Goal: Navigation & Orientation: Find specific page/section

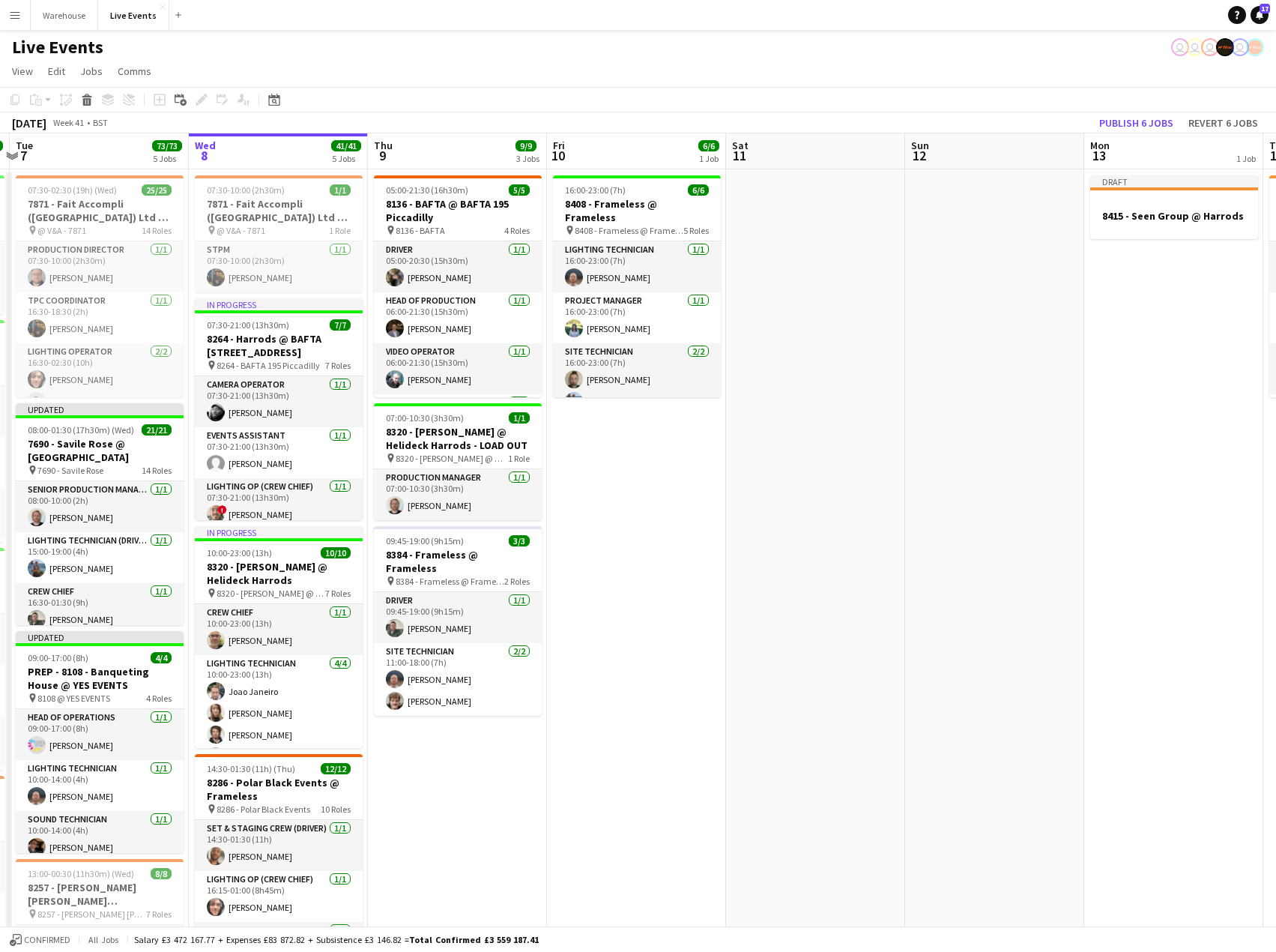
scroll to position [0, 657]
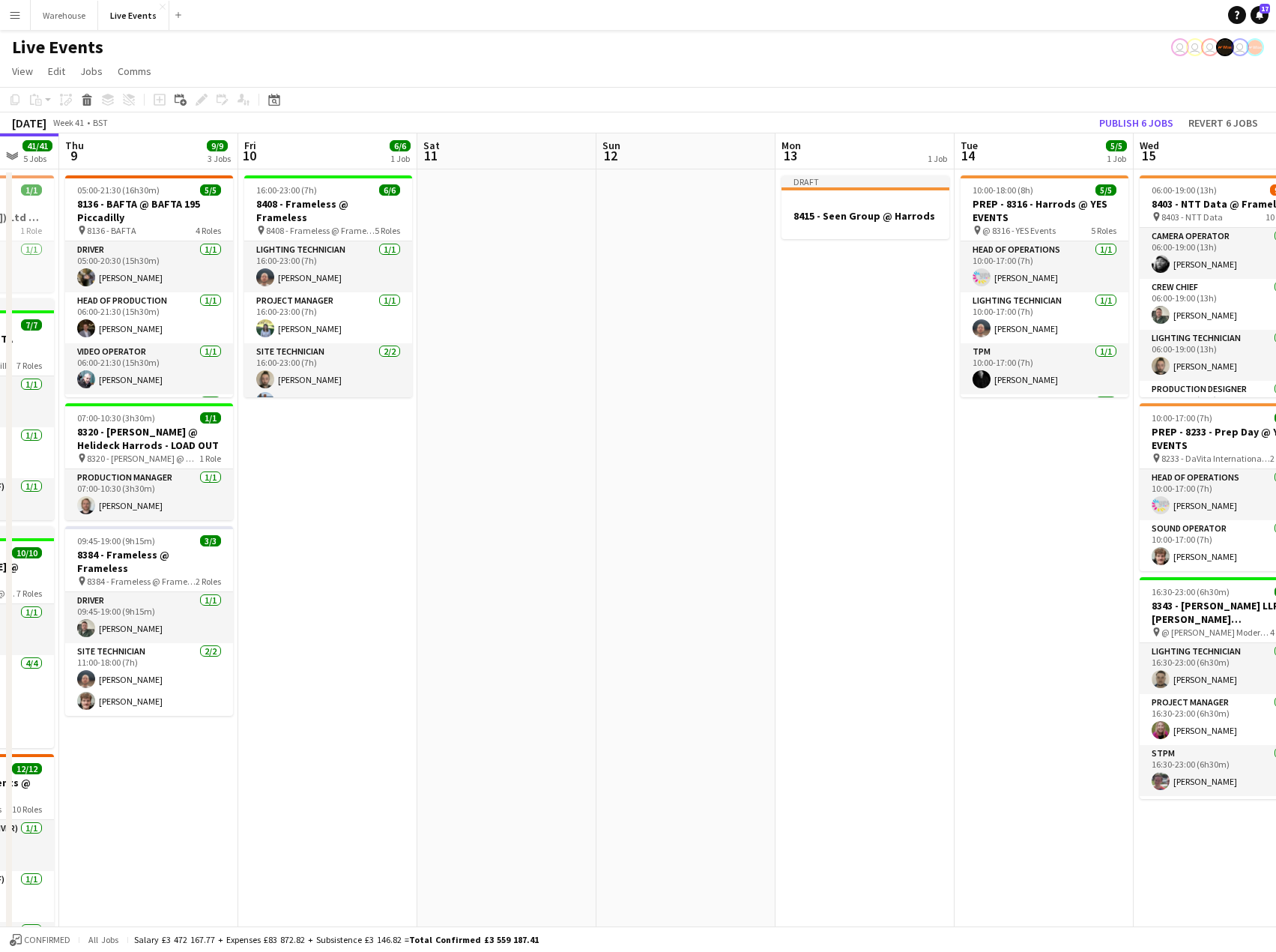
drag, startPoint x: 1152, startPoint y: 587, endPoint x: 567, endPoint y: 554, distance: 585.9
click at [567, 554] on app-calendar-viewport "Sun 5 Mon 6 20/20 5 Jobs Tue 7 73/73 5 Jobs Wed 8 41/41 5 Jobs Thu 9 9/9 3 Jobs…" at bounding box center [638, 736] width 1276 height 1206
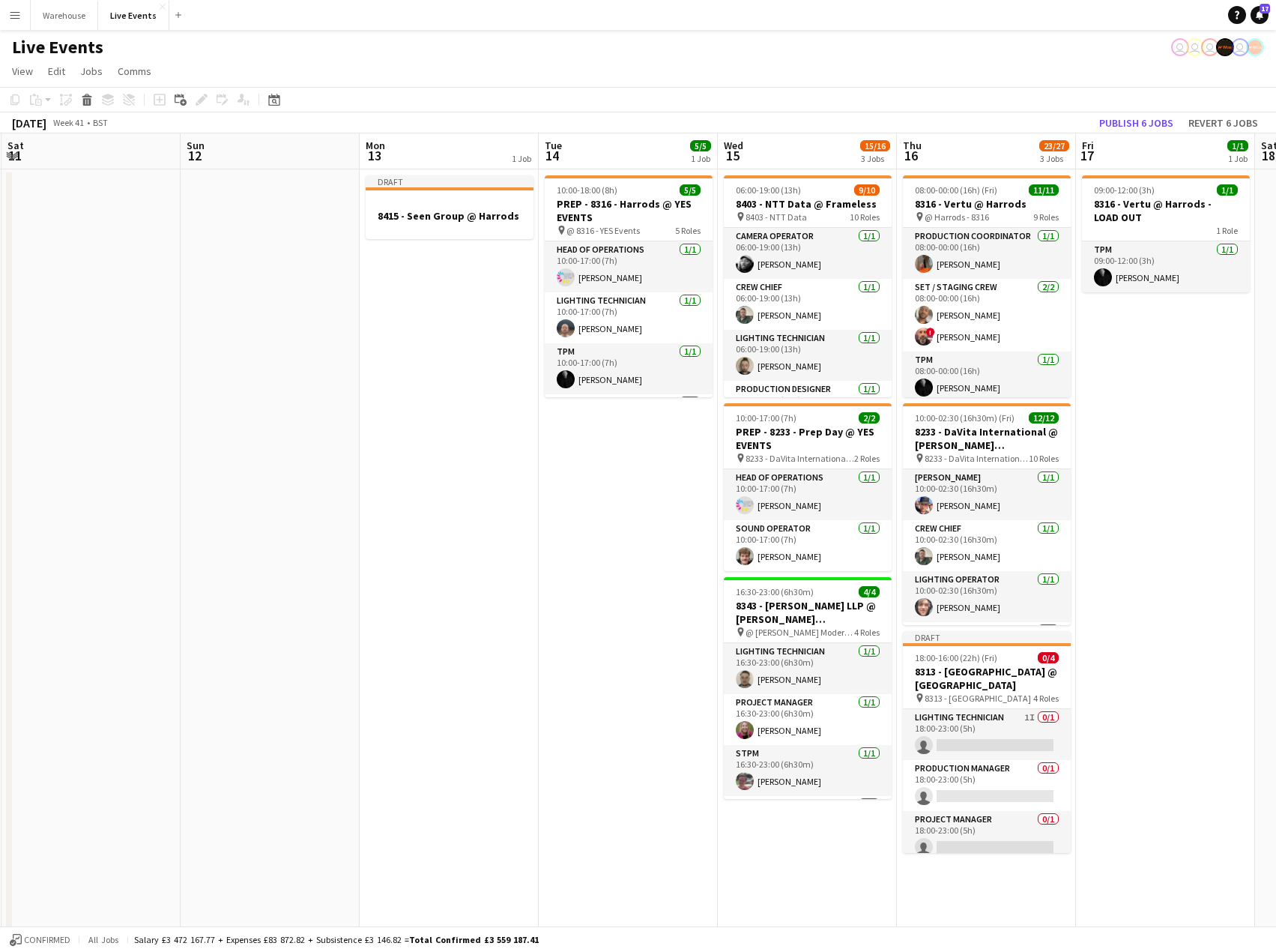
scroll to position [0, 605]
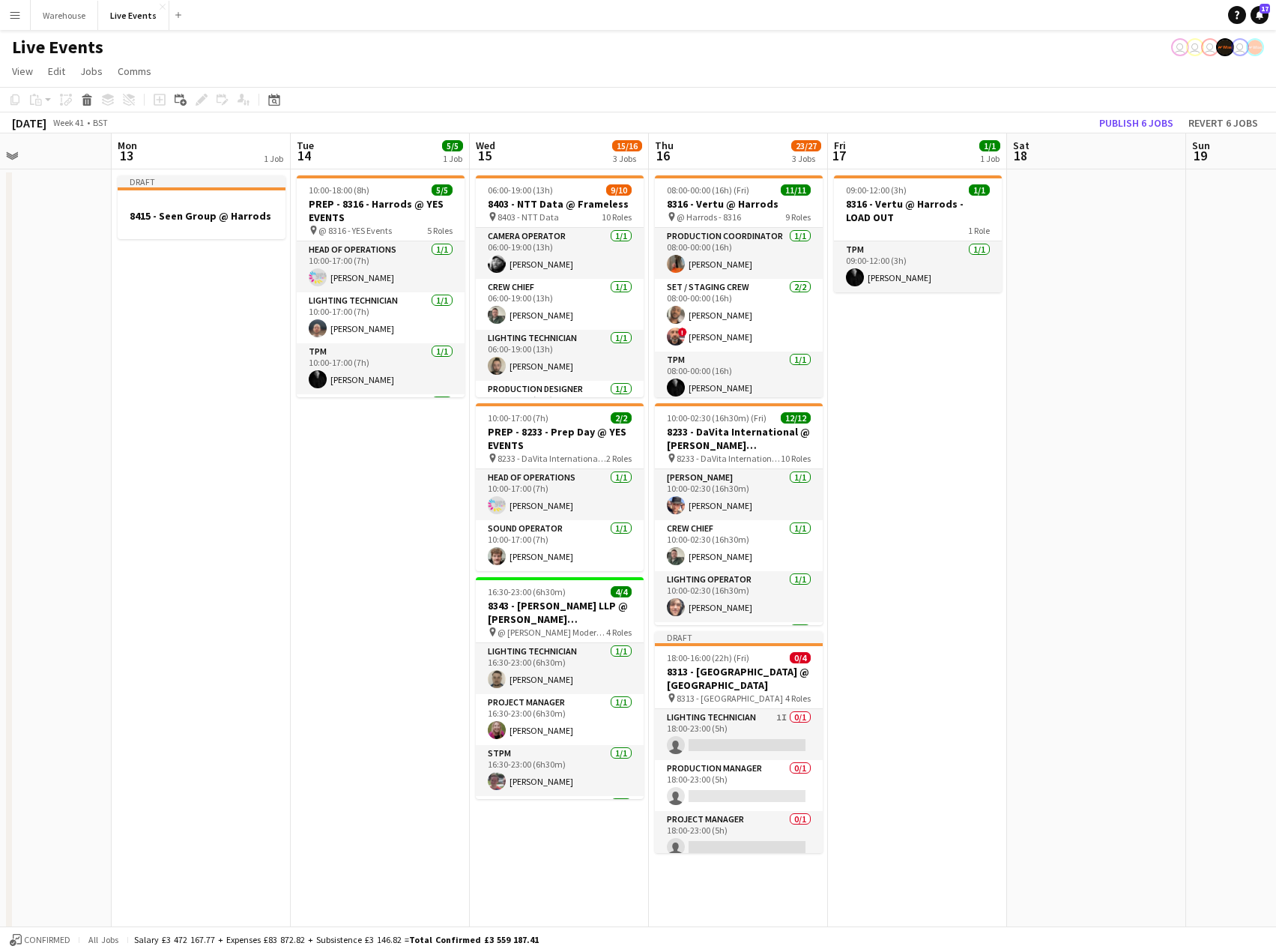
drag, startPoint x: 903, startPoint y: 552, endPoint x: 239, endPoint y: 534, distance: 664.2
click at [239, 534] on app-calendar-viewport "Thu 9 9/9 3 Jobs Fri 10 6/6 1 Job Sat 11 Sun 12 Mon 13 1 Job Tue 14 5/5 1 Job W…" at bounding box center [638, 736] width 1276 height 1206
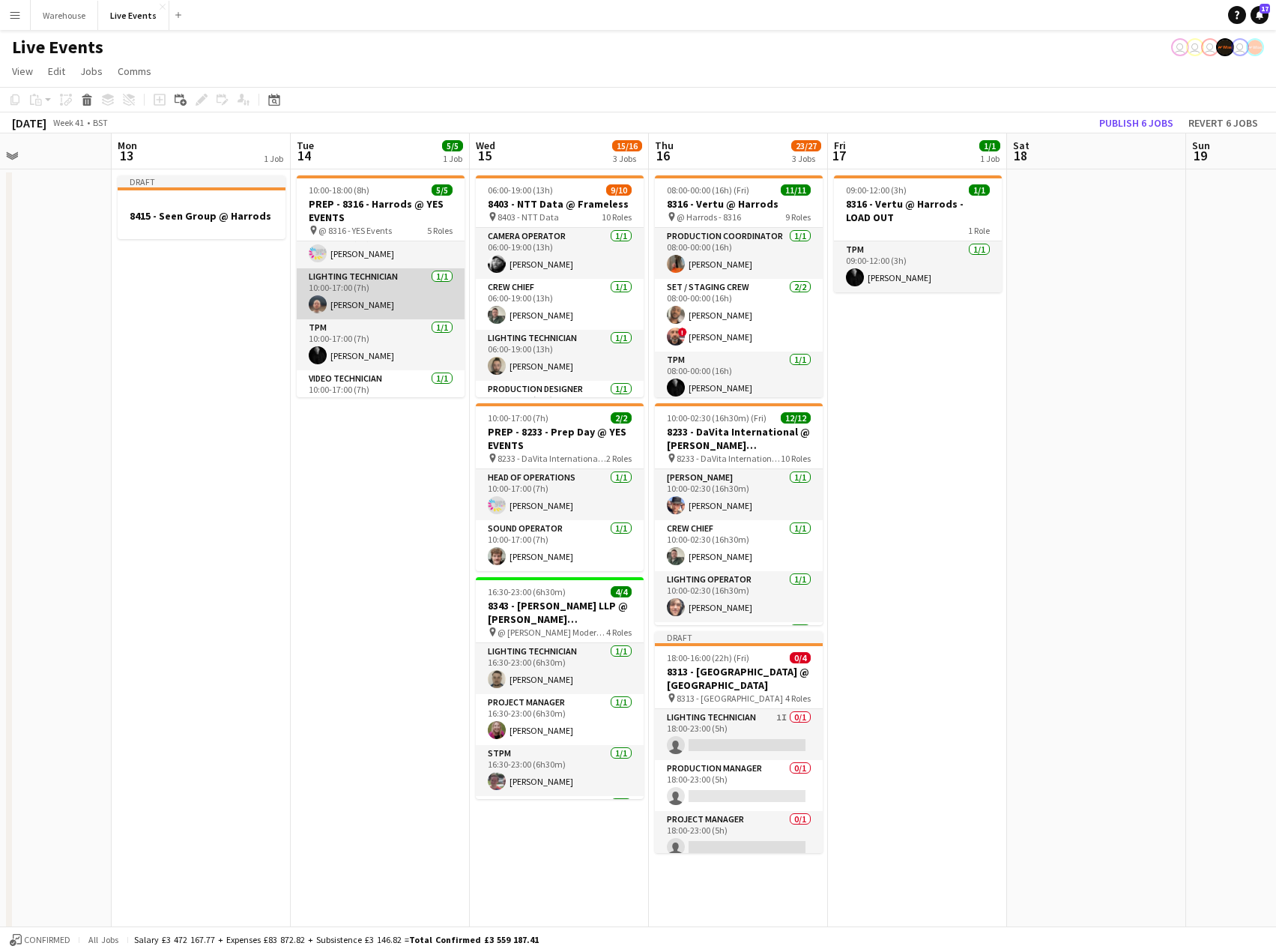
scroll to position [0, 0]
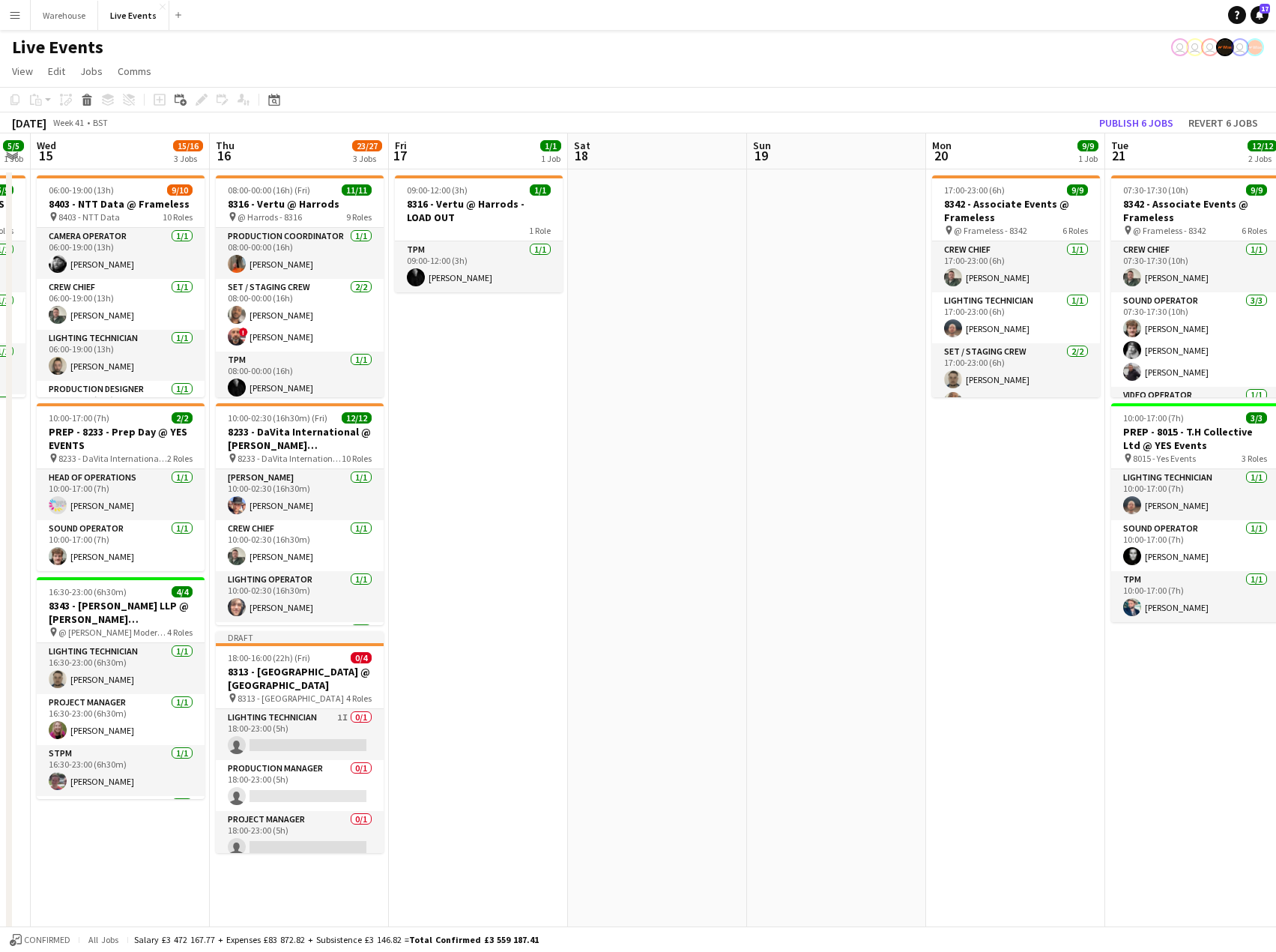
drag, startPoint x: 1098, startPoint y: 436, endPoint x: 658, endPoint y: 440, distance: 440.0
click at [658, 440] on app-calendar-viewport "Sat 11 Sun 12 Mon 13 1 Job Tue 14 5/5 1 Job Wed 15 15/16 3 Jobs Thu 16 23/27 3 …" at bounding box center [638, 736] width 1276 height 1206
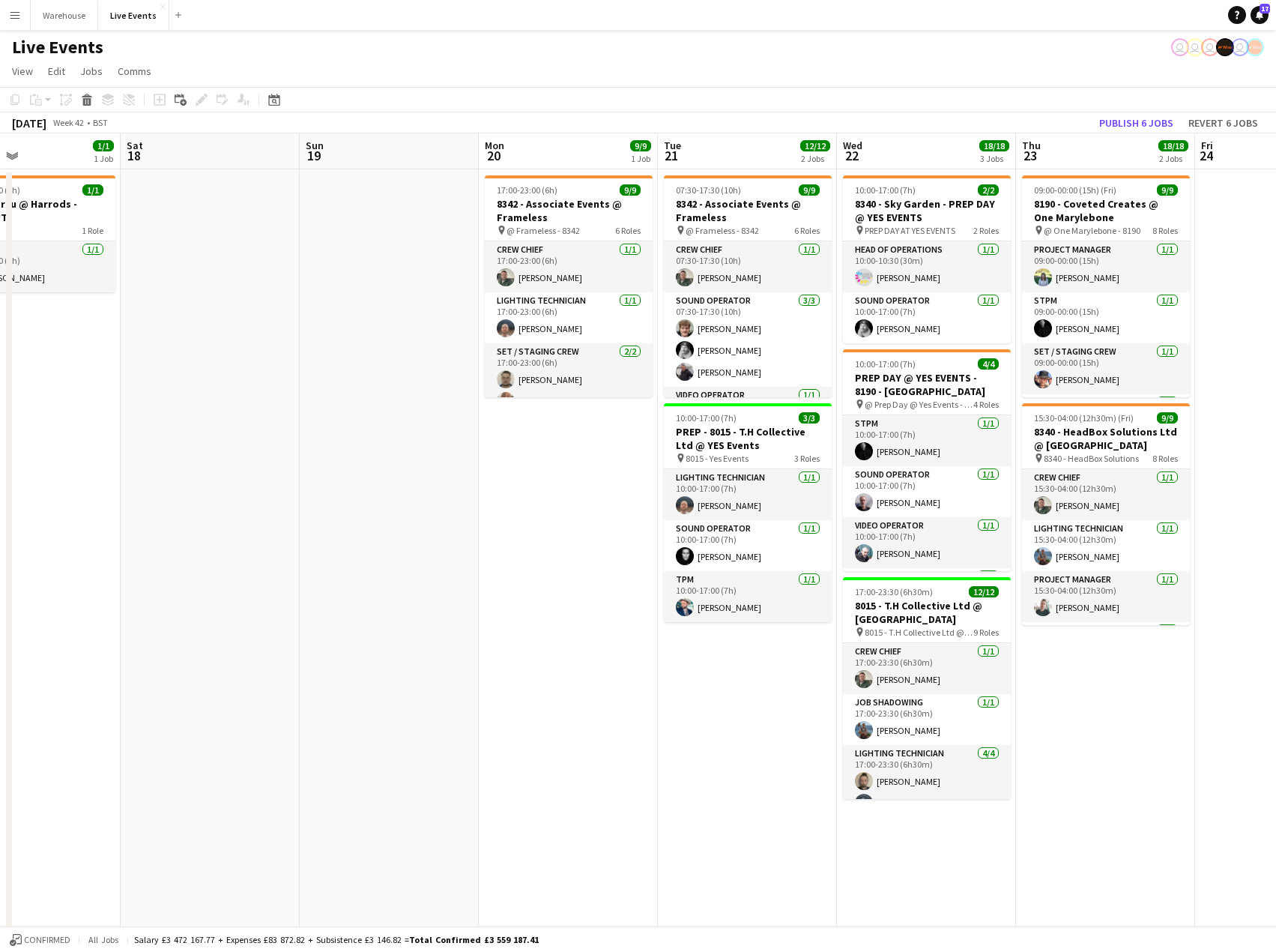
scroll to position [0, 447]
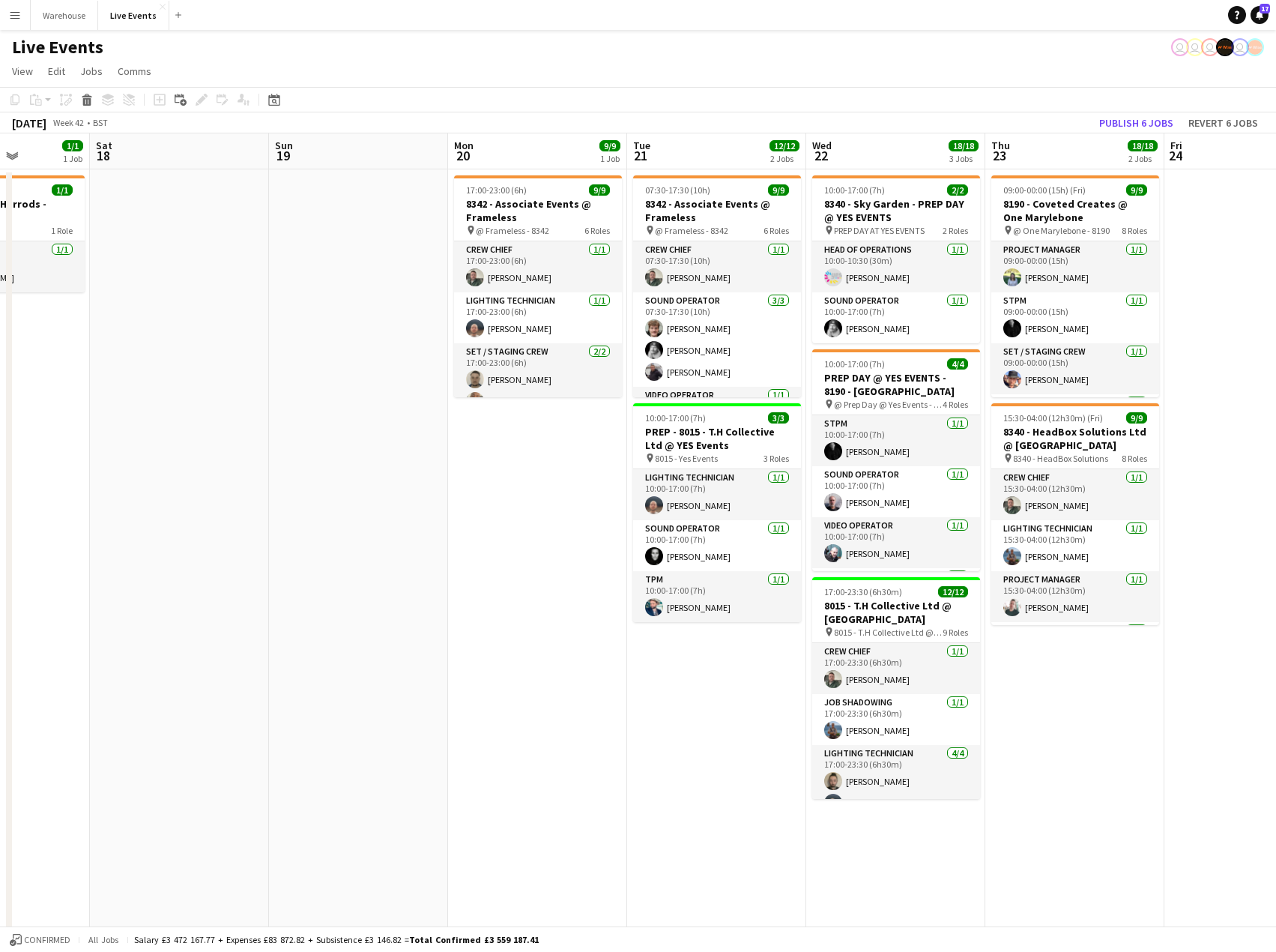
drag, startPoint x: 826, startPoint y: 476, endPoint x: 484, endPoint y: 501, distance: 342.9
click at [484, 501] on app-calendar-viewport "Wed 15 15/16 3 Jobs Thu 16 23/27 3 Jobs Fri 17 1/1 1 Job Sat 18 Sun 19 Mon 20 9…" at bounding box center [638, 736] width 1276 height 1206
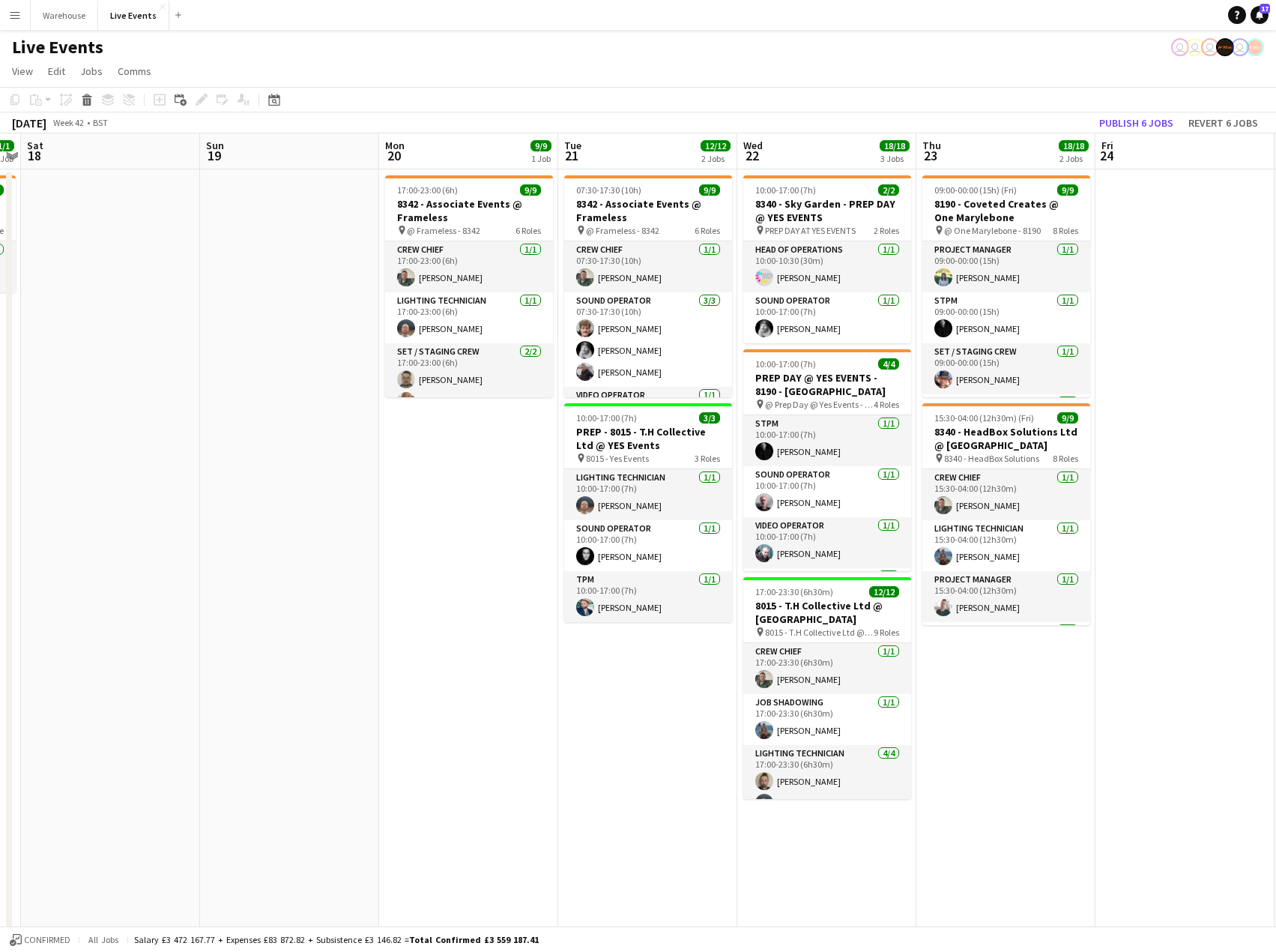
scroll to position [0, 518]
drag, startPoint x: 1181, startPoint y: 745, endPoint x: 1110, endPoint y: 746, distance: 71.0
click at [1110, 746] on app-calendar-viewport "Wed 15 15/16 3 Jobs Thu 16 23/27 3 Jobs Fri 17 1/1 1 Job Sat 18 Sun 19 Mon 20 9…" at bounding box center [638, 736] width 1276 height 1206
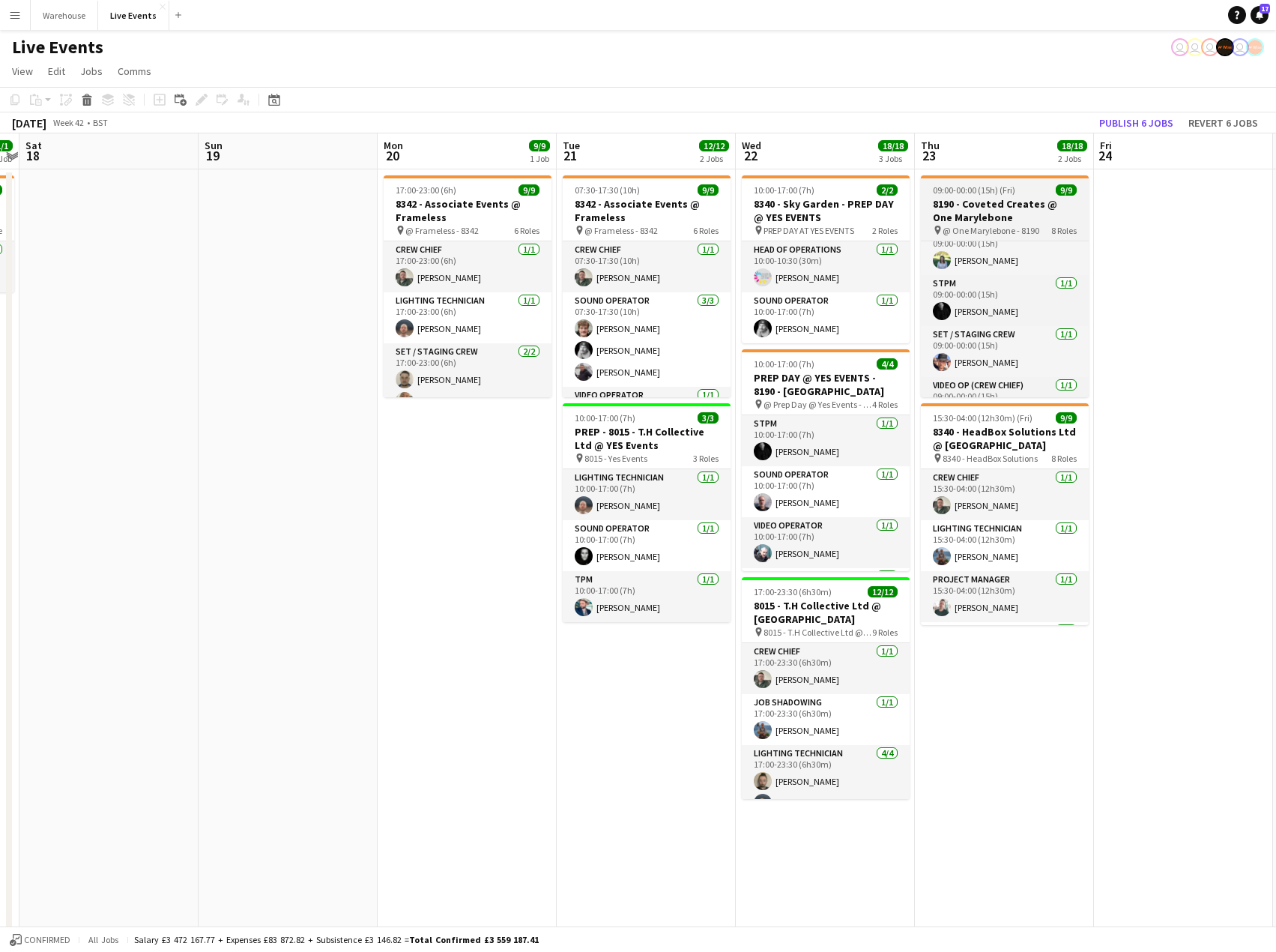
scroll to position [0, 0]
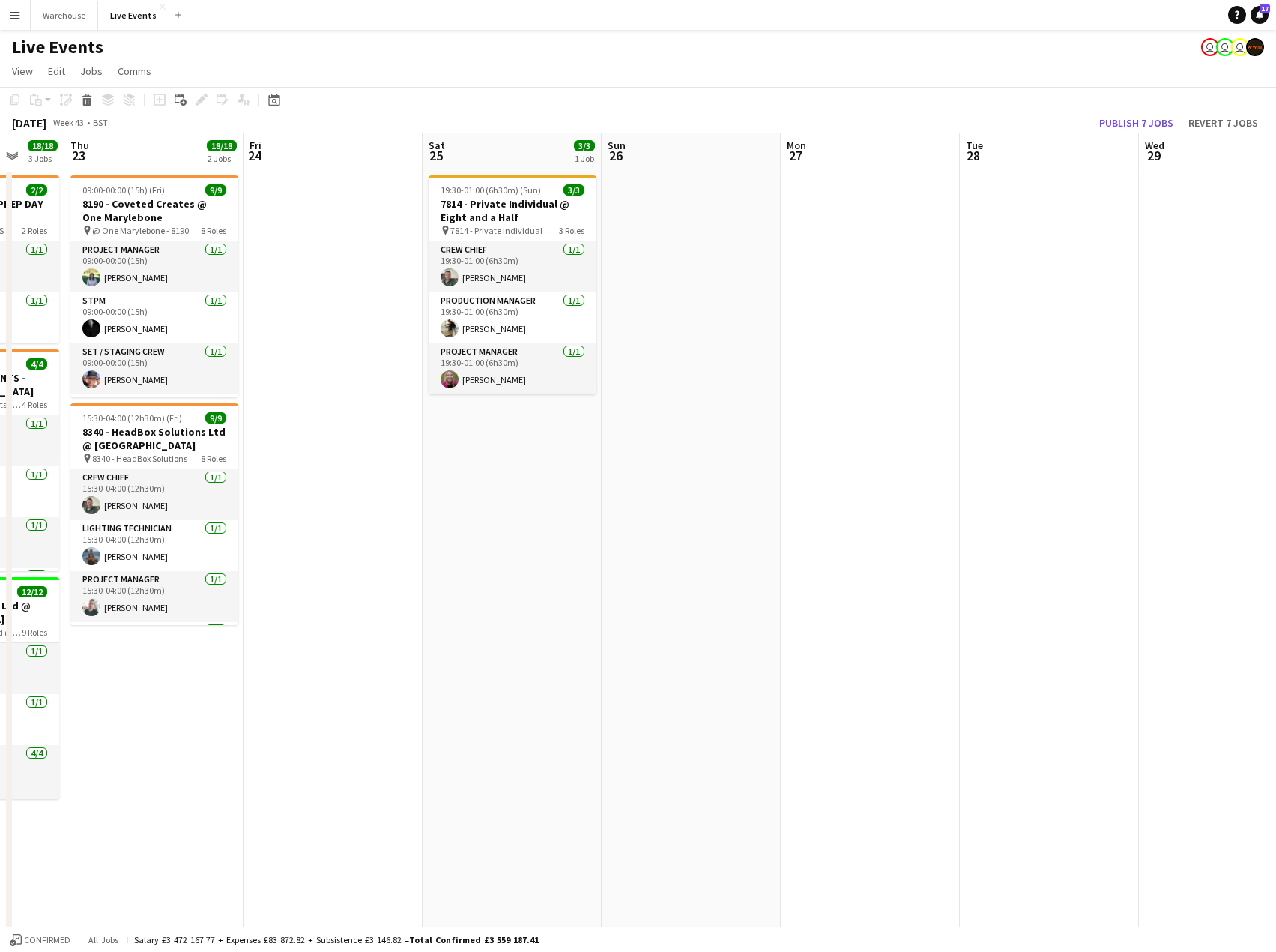
drag, startPoint x: 1110, startPoint y: 715, endPoint x: 260, endPoint y: 712, distance: 850.0
click at [260, 712] on app-calendar-viewport "Sun 19 Mon 20 9/9 1 Job Tue 21 12/12 2 Jobs Wed 22 18/18 3 Jobs Thu 23 18/18 2 …" at bounding box center [638, 736] width 1276 height 1206
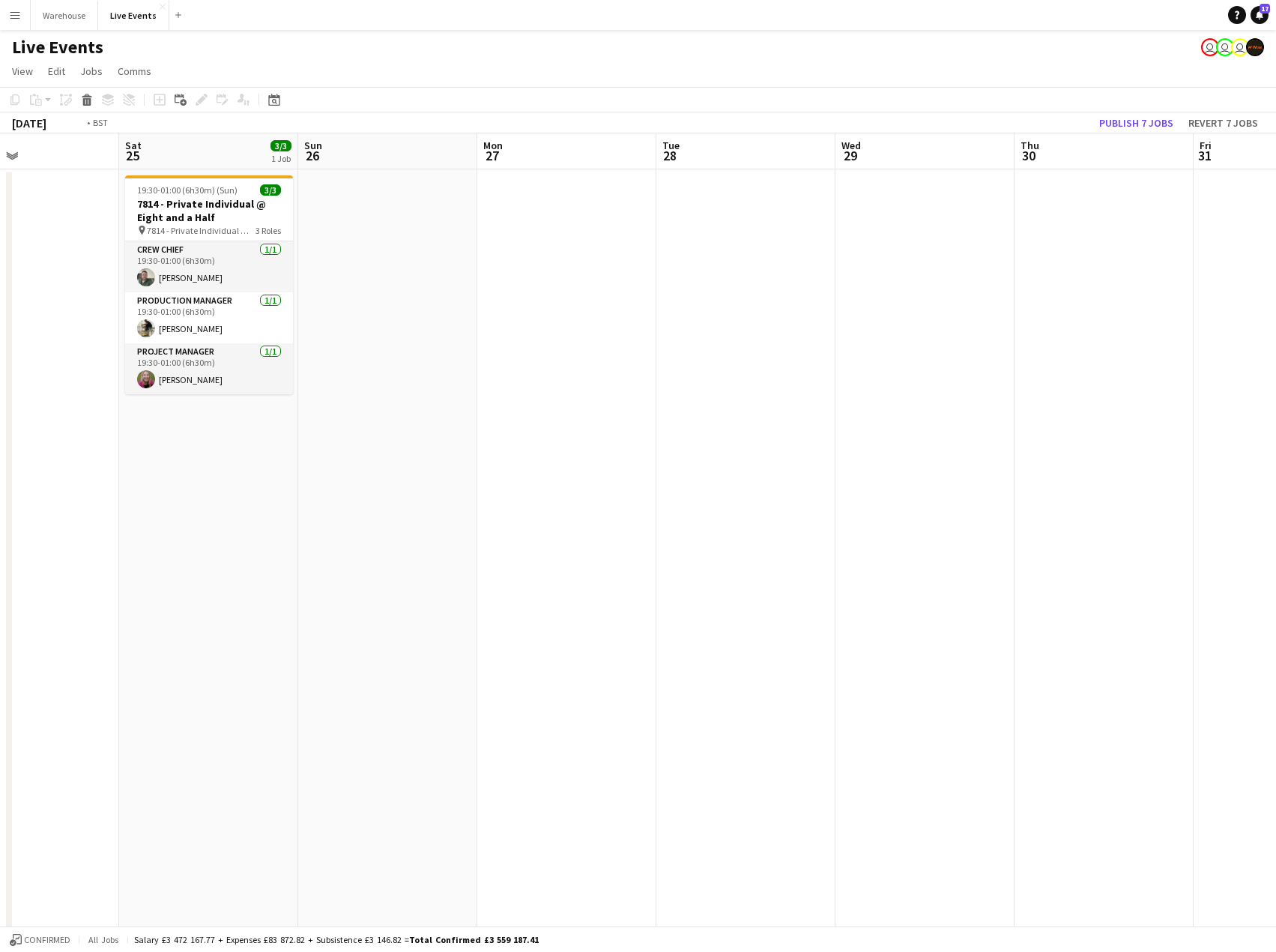
drag, startPoint x: 866, startPoint y: 574, endPoint x: 24, endPoint y: 537, distance: 842.8
click at [24, 537] on app-calendar-viewport "Tue 21 12/12 2 Jobs Wed 22 18/18 3 Jobs Thu 23 18/18 2 Jobs Fri 24 Sat 25 3/3 1…" at bounding box center [638, 736] width 1276 height 1206
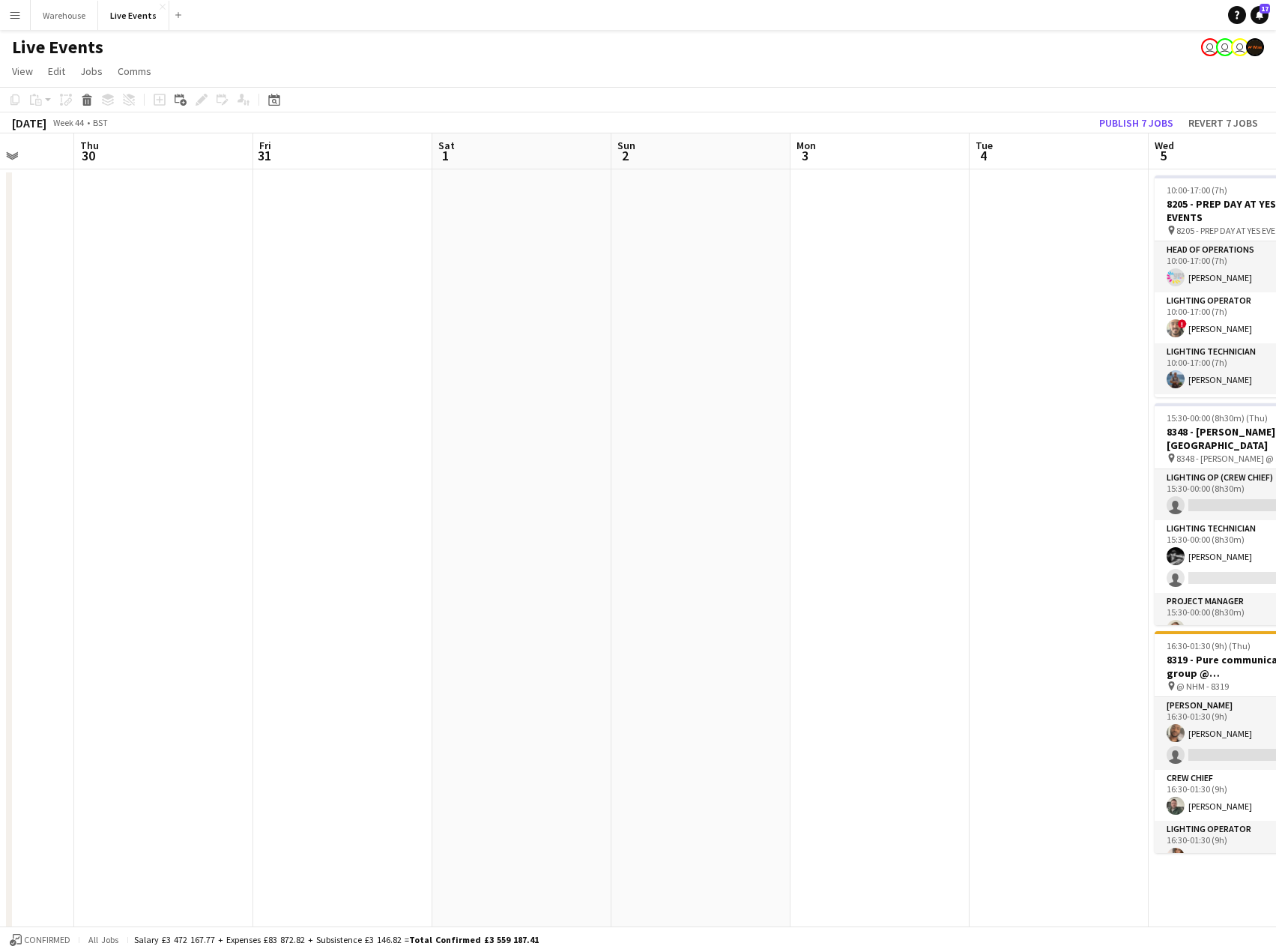
scroll to position [0, 454]
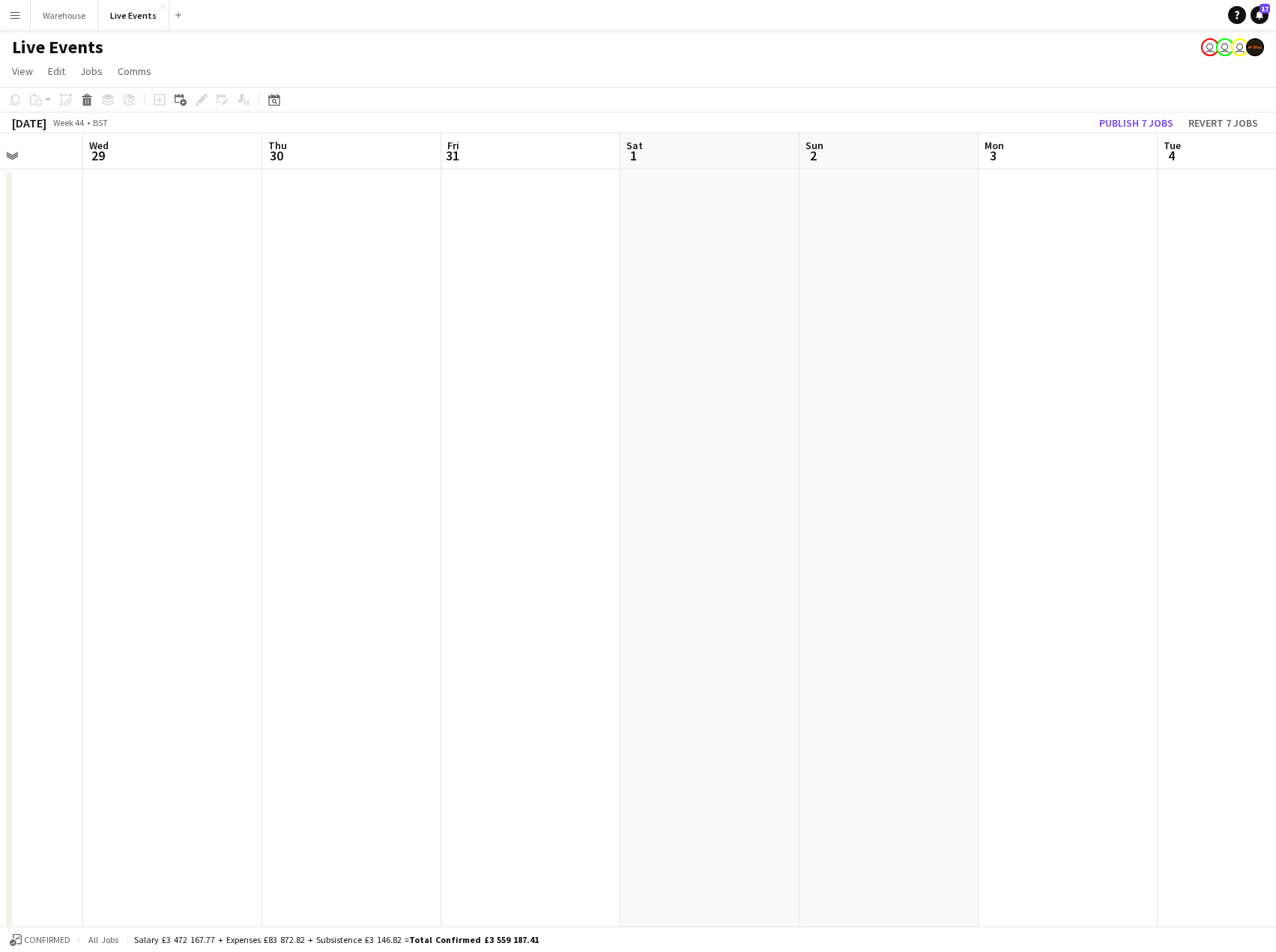
drag, startPoint x: 993, startPoint y: 591, endPoint x: -1, endPoint y: 589, distance: 994.0
click at [0, 589] on html "Menu Boards Boards Boards All jobs Status Workforce Workforce My Workforce Recr…" at bounding box center [638, 682] width 1276 height 1364
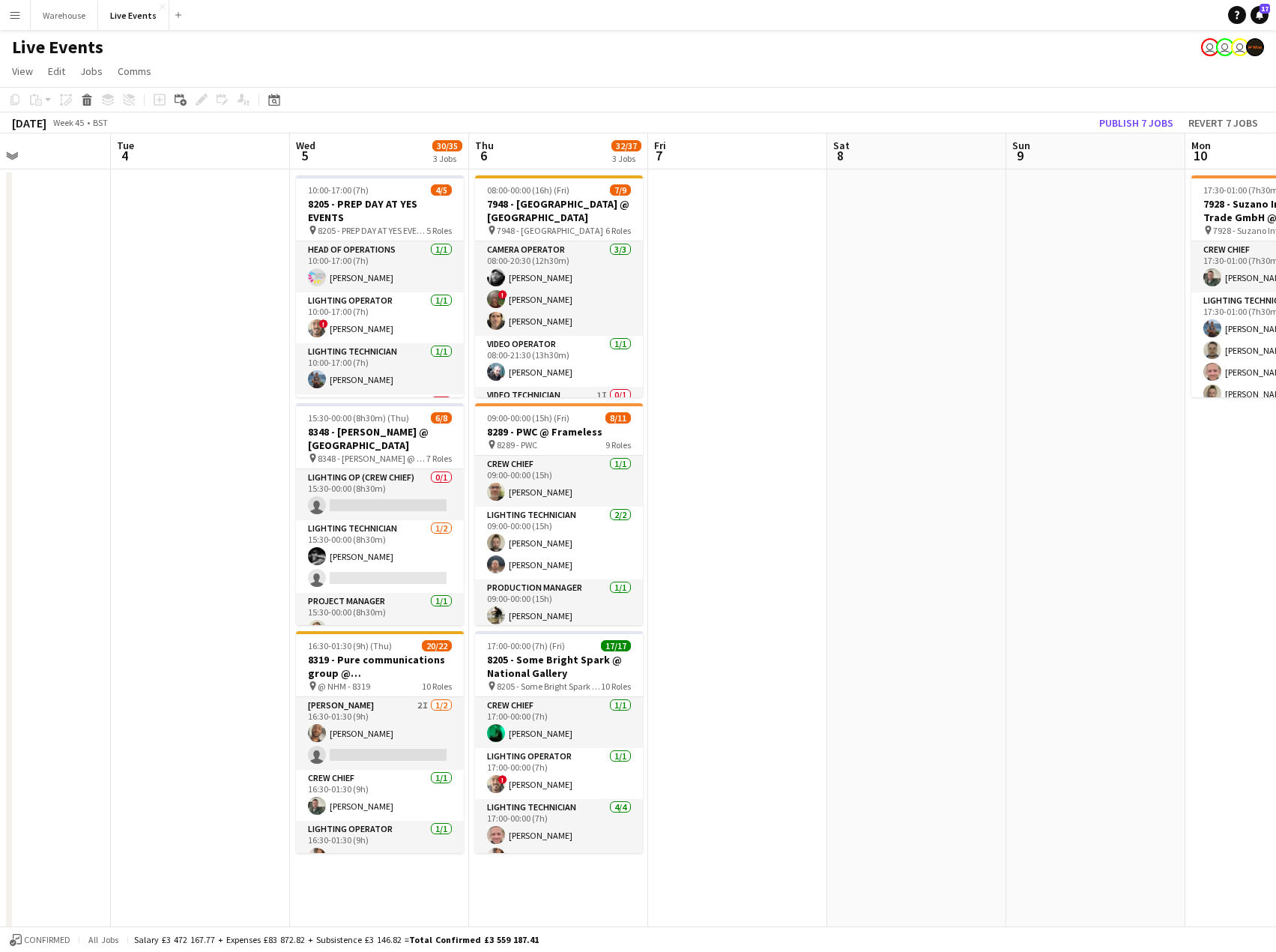
drag, startPoint x: 1076, startPoint y: 567, endPoint x: 388, endPoint y: 556, distance: 688.1
click at [388, 556] on app-calendar-viewport "Sat 1 Sun 2 Mon 3 Tue 4 Wed 5 30/35 3 Jobs Thu 6 32/37 3 Jobs Fri 7 Sat 8 Sun 9…" at bounding box center [638, 736] width 1276 height 1206
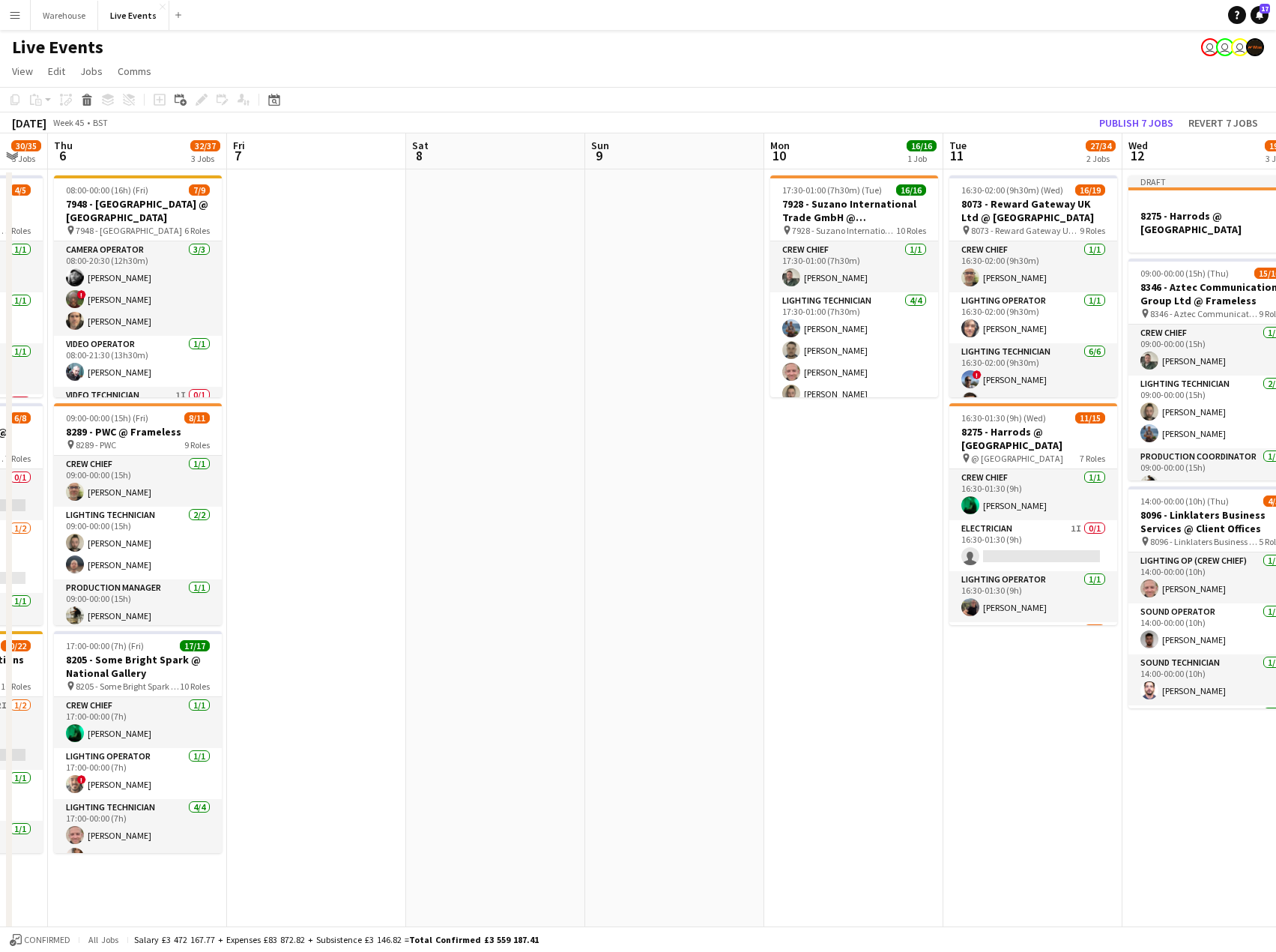
scroll to position [0, 540]
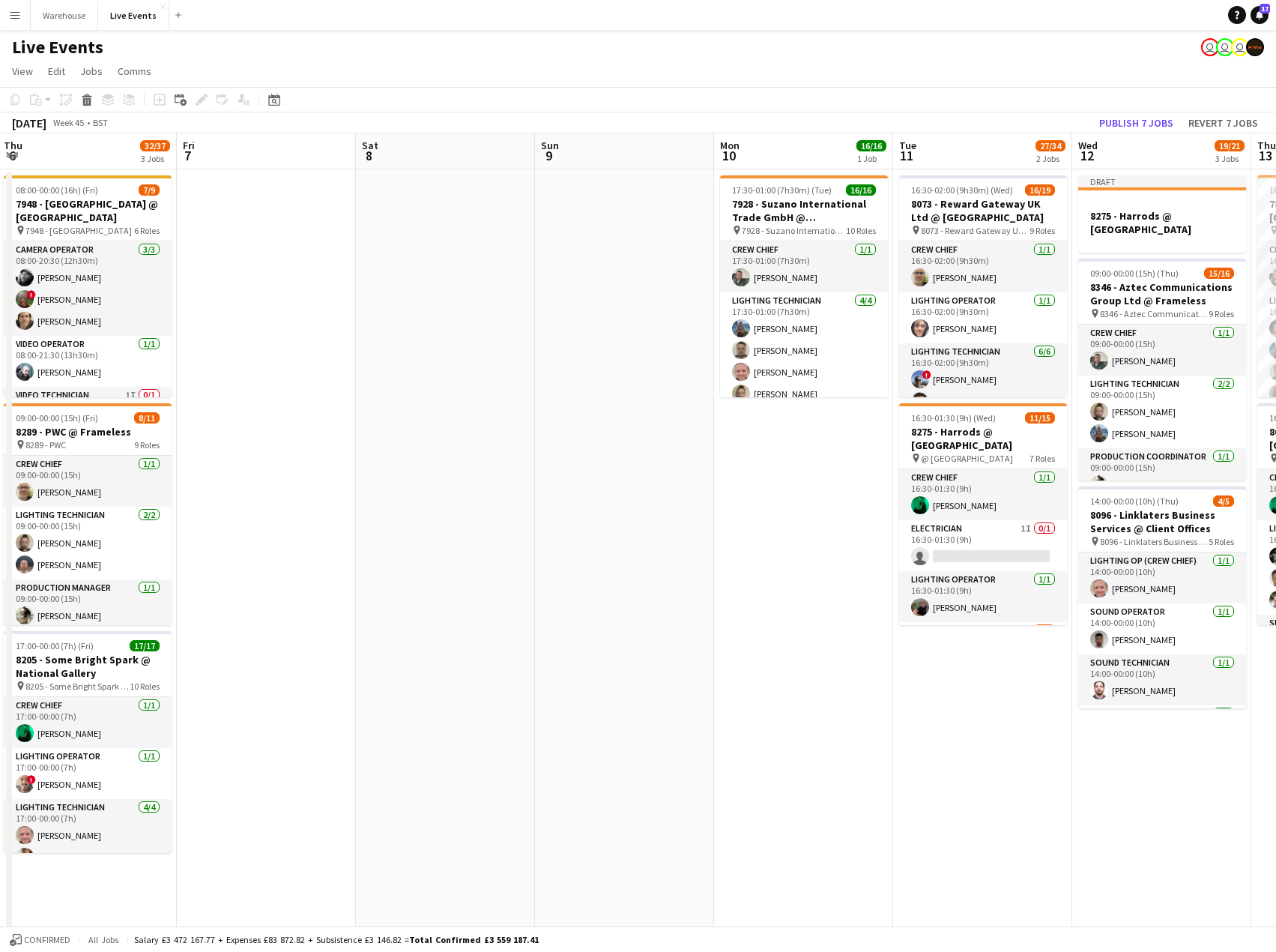
drag, startPoint x: 849, startPoint y: 550, endPoint x: 757, endPoint y: 570, distance: 94.1
click at [757, 570] on app-calendar-viewport "Mon 3 Tue 4 Wed 5 30/35 3 Jobs Thu 6 32/37 3 Jobs Fri 7 Sat 8 Sun 9 Mon 10 16/1…" at bounding box center [638, 736] width 1276 height 1206
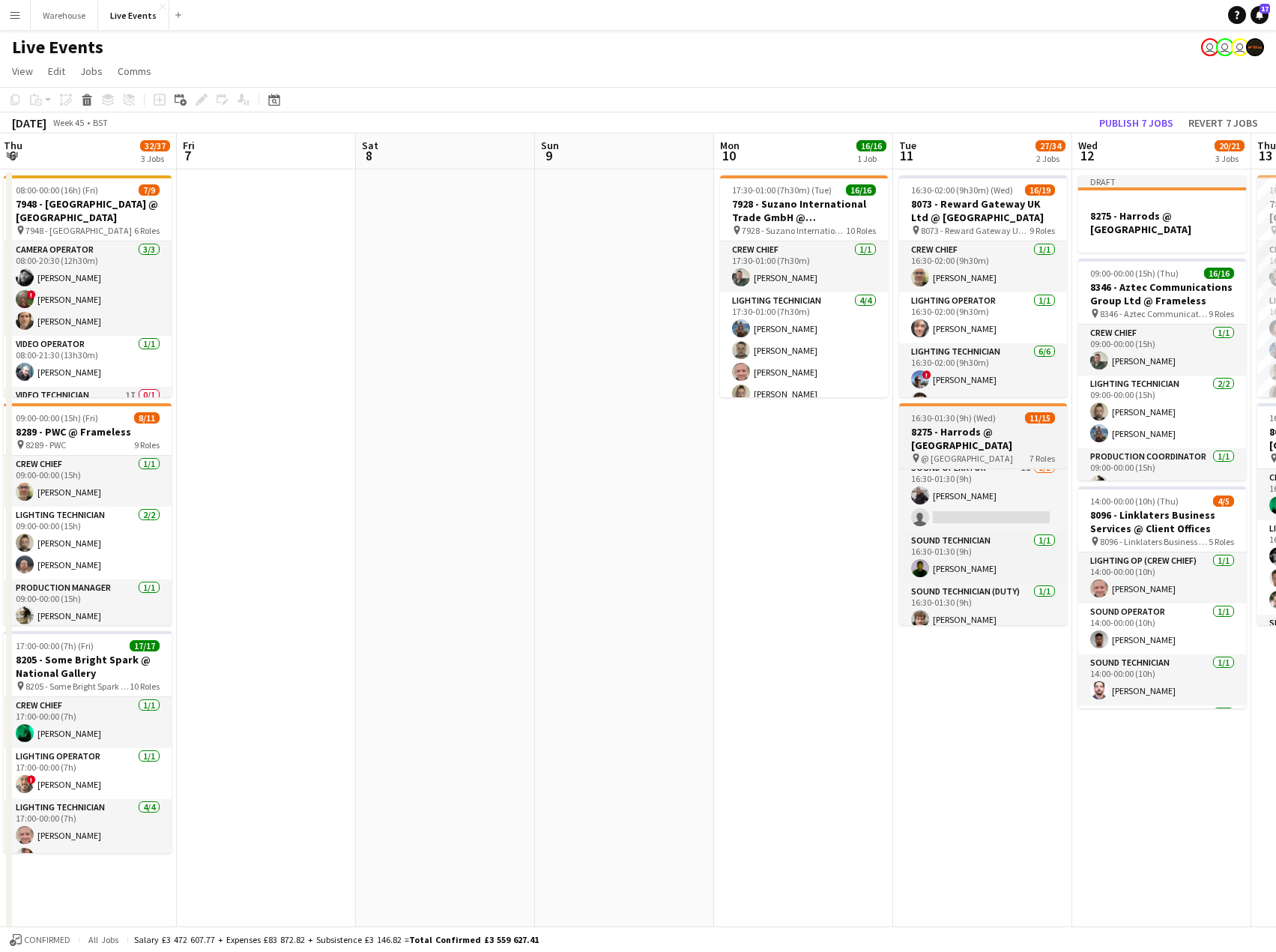
scroll to position [375, 0]
